Goal: Task Accomplishment & Management: Manage account settings

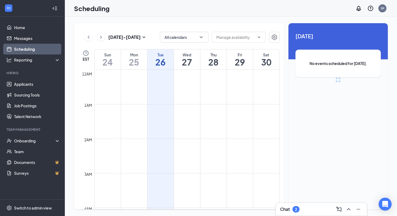
scroll to position [266, 0]
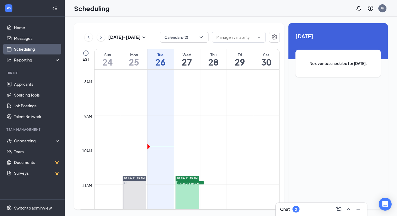
click at [185, 58] on h1 "27" at bounding box center [187, 62] width 26 height 9
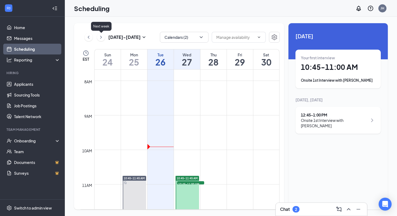
click at [100, 36] on icon "ChevronRight" at bounding box center [100, 37] width 5 height 6
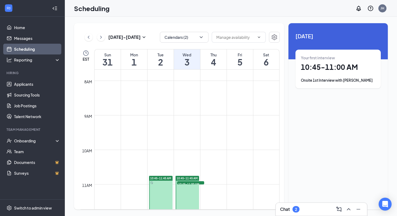
click at [156, 58] on h1 "2" at bounding box center [161, 62] width 26 height 9
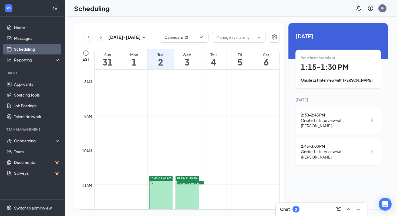
click at [185, 61] on h1 "3" at bounding box center [187, 62] width 26 height 9
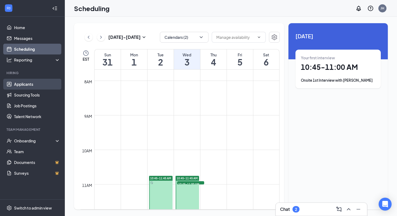
click at [32, 85] on link "Applicants" at bounding box center [37, 84] width 46 height 11
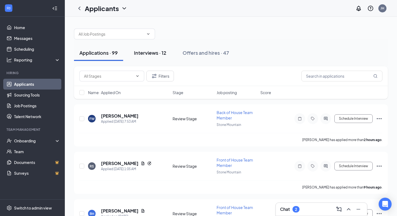
click at [159, 53] on div "Interviews · 12" at bounding box center [150, 52] width 32 height 7
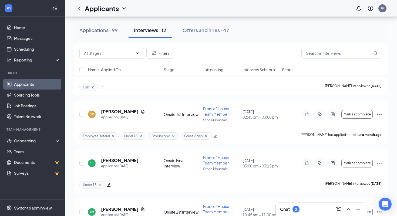
scroll to position [476, 0]
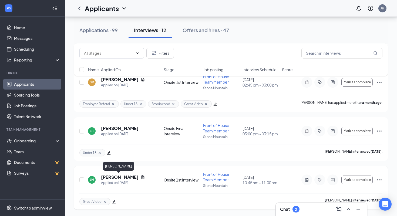
click at [122, 176] on h5 "[PERSON_NAME]" at bounding box center [120, 178] width 38 height 6
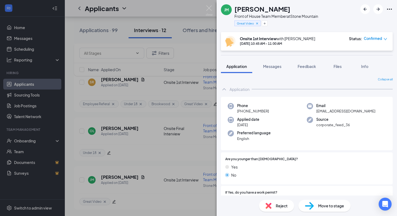
click at [274, 205] on div "Reject" at bounding box center [276, 206] width 35 height 12
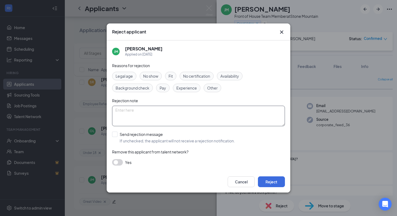
click at [124, 111] on textarea at bounding box center [198, 116] width 173 height 21
type textarea "Declined offer"
click at [113, 135] on input "Send rejection message If unchecked, the applicant will not receive a rejection…" at bounding box center [173, 138] width 123 height 12
checkbox input "true"
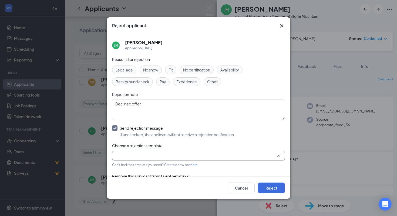
click at [133, 156] on input "search" at bounding box center [196, 155] width 163 height 9
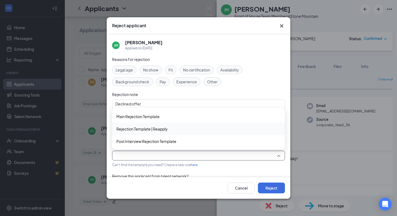
click at [138, 129] on span "Rejection Template | Reapply" at bounding box center [141, 129] width 51 height 6
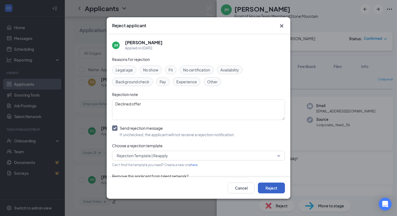
click at [273, 186] on button "Reject" at bounding box center [271, 188] width 27 height 11
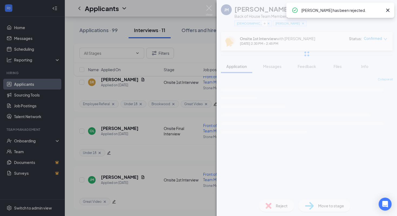
scroll to position [427, 0]
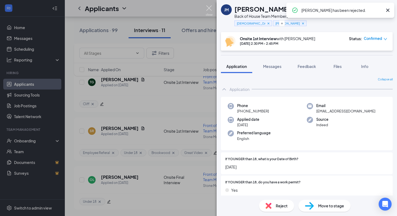
click at [209, 7] on img at bounding box center [209, 10] width 7 height 11
